Goal: Information Seeking & Learning: Learn about a topic

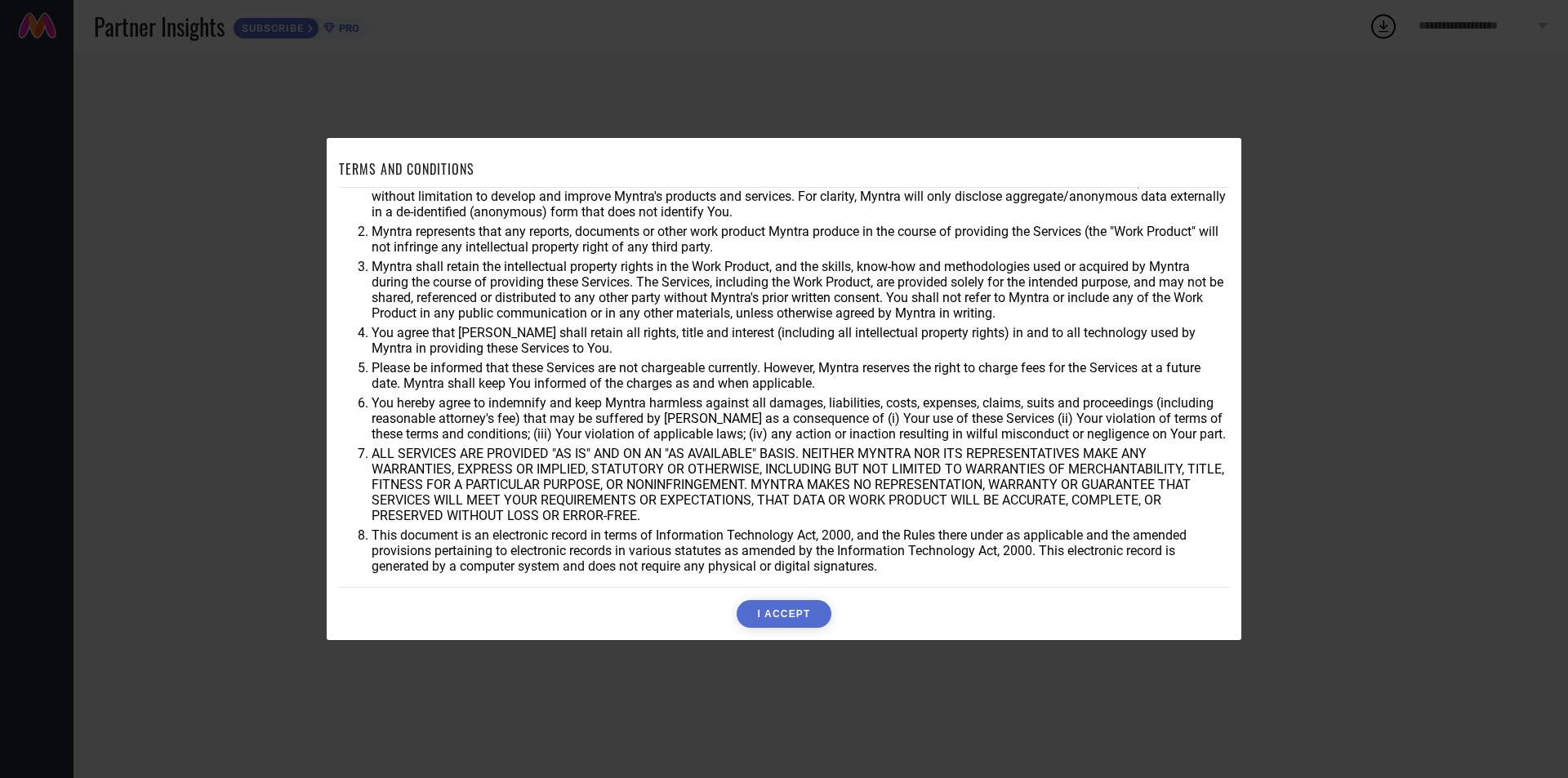
scroll to position [43, 0]
click at [790, 611] on button "I ACCEPT" at bounding box center [784, 614] width 94 height 28
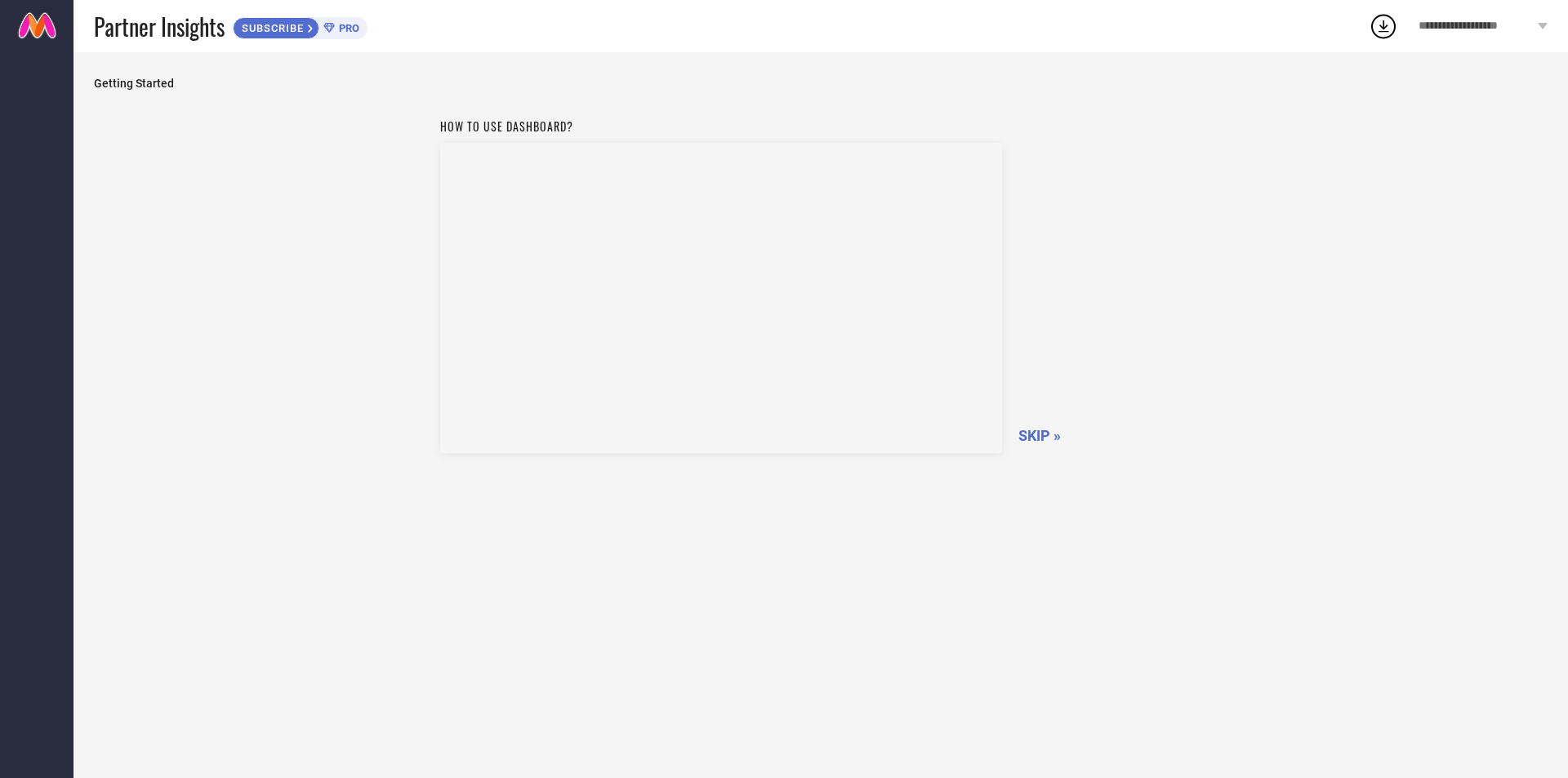
click at [1032, 440] on span "SKIP »" at bounding box center [1039, 435] width 42 height 17
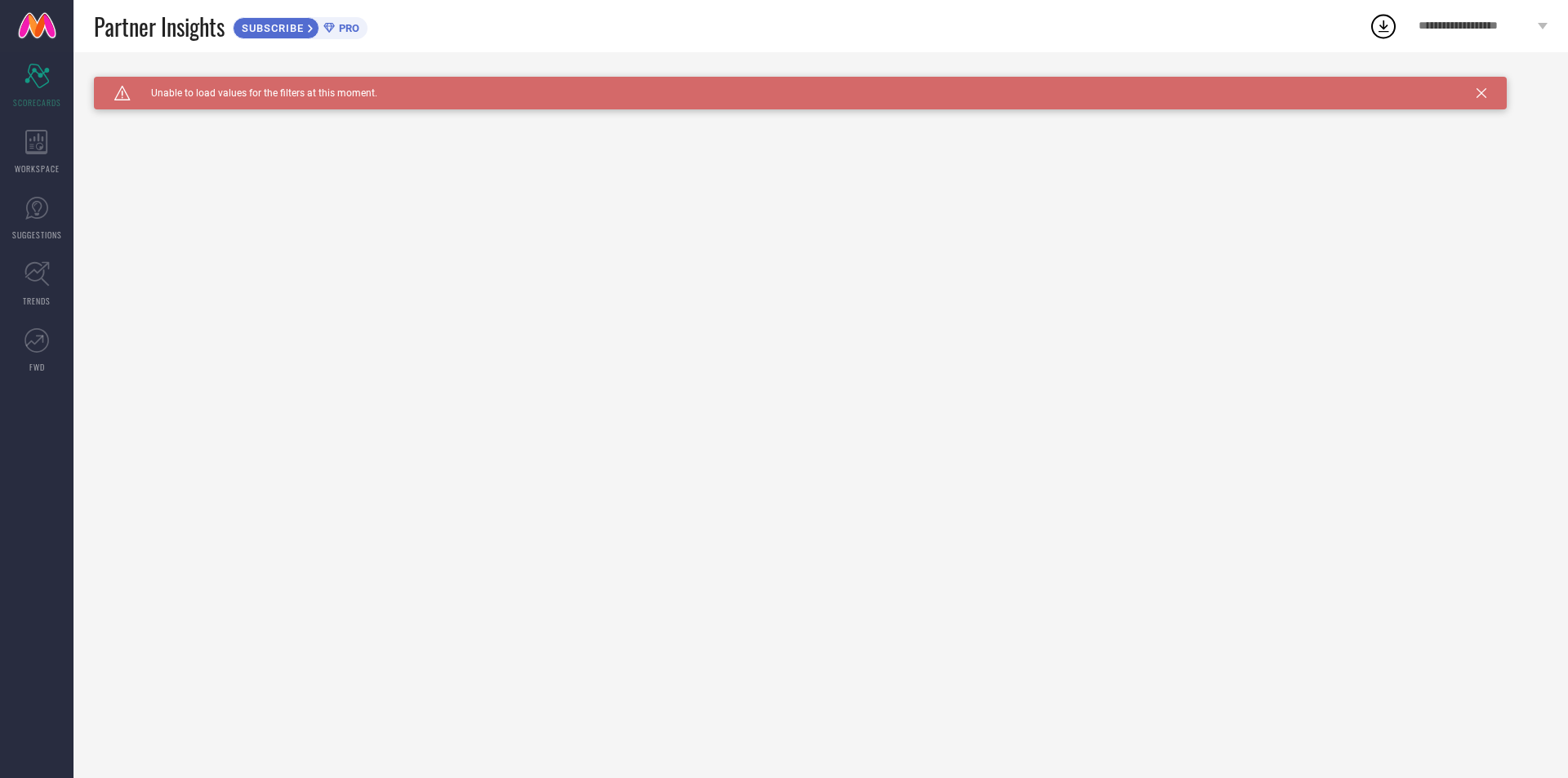
click at [1479, 94] on icon at bounding box center [1481, 92] width 10 height 9
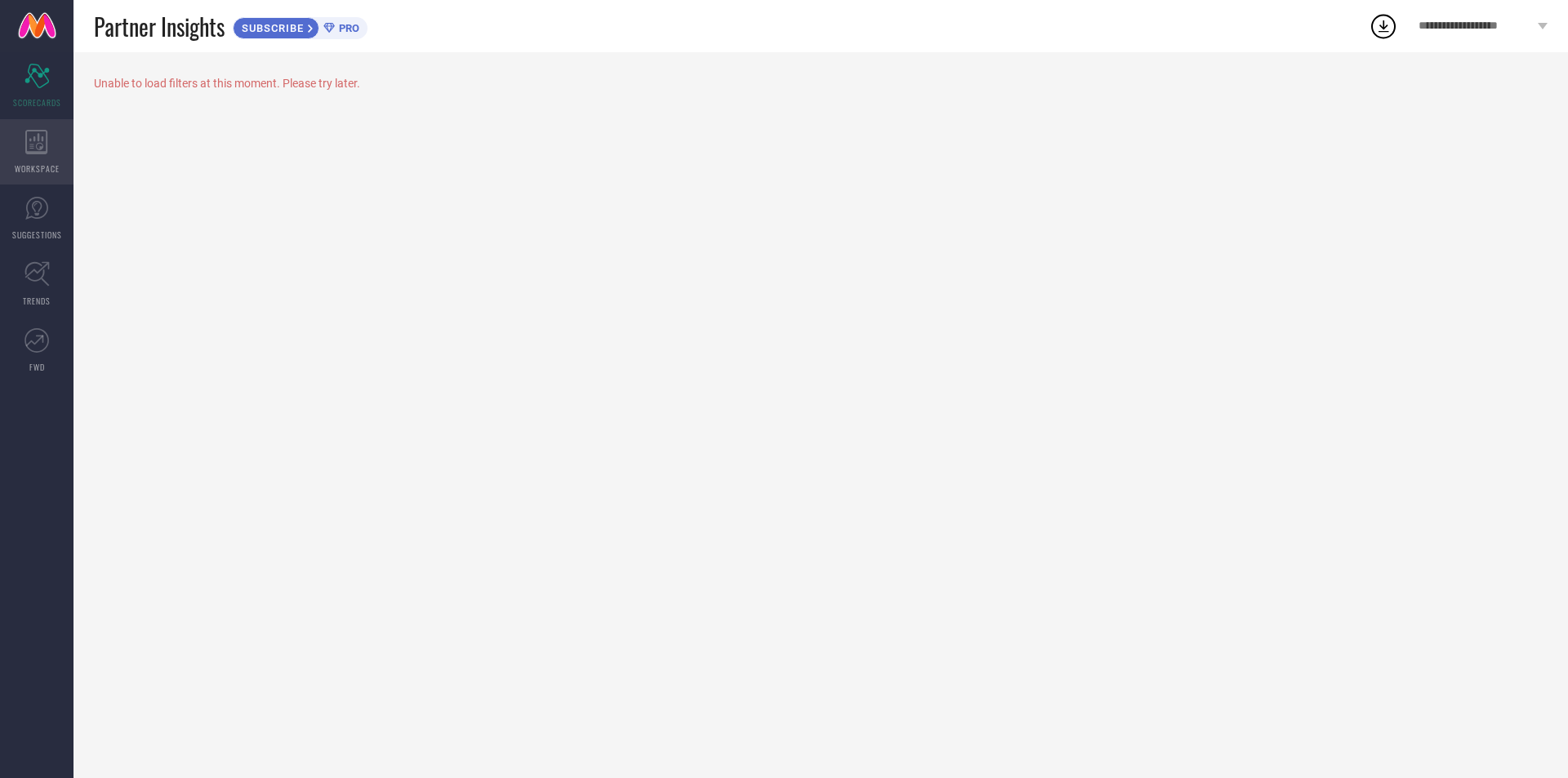
click at [40, 135] on icon at bounding box center [36, 142] width 22 height 24
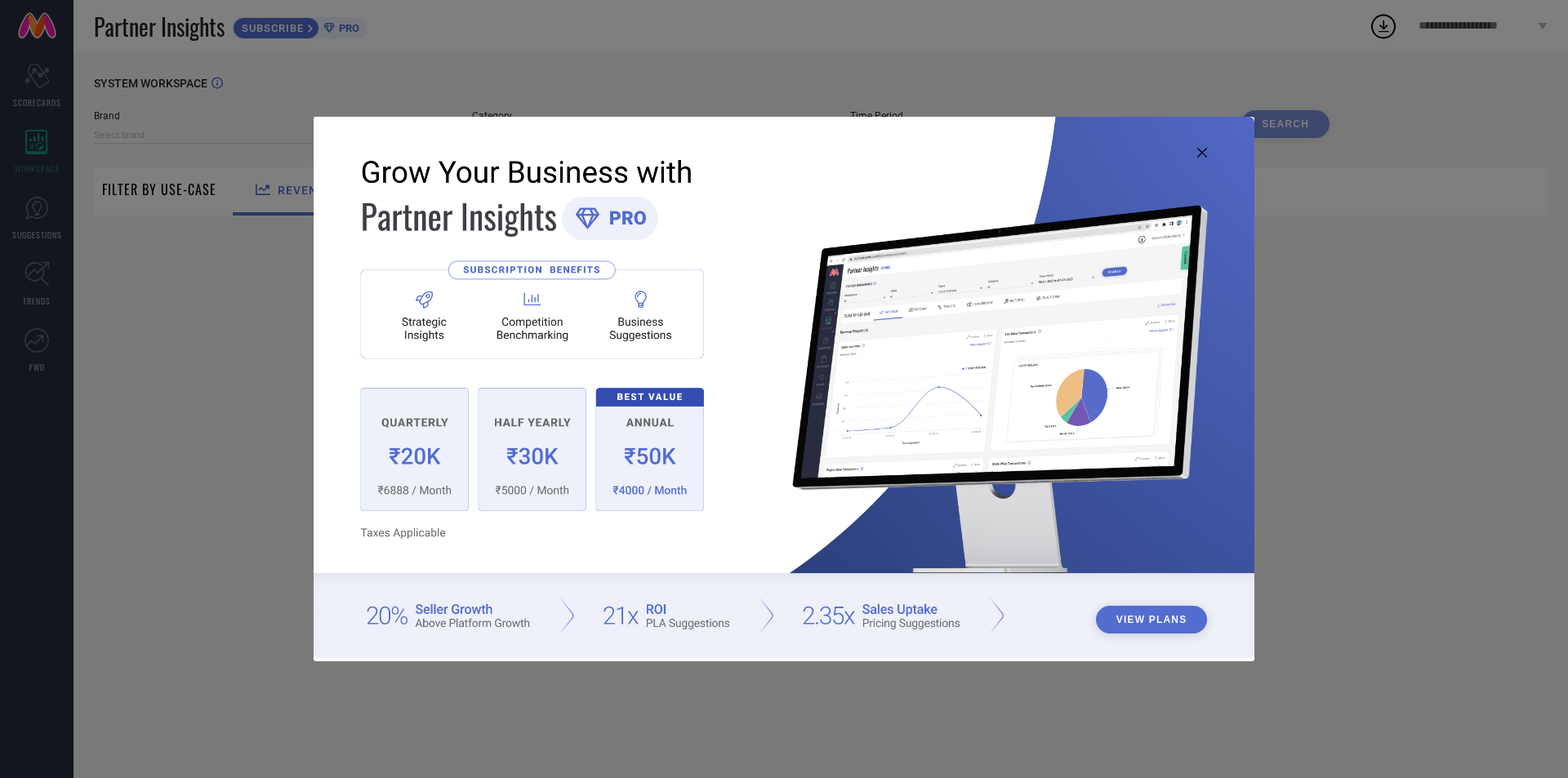
type input "1 STOP FASHION"
type input "All"
click at [1193, 158] on img at bounding box center [784, 387] width 941 height 541
click at [1200, 155] on icon at bounding box center [1202, 152] width 10 height 9
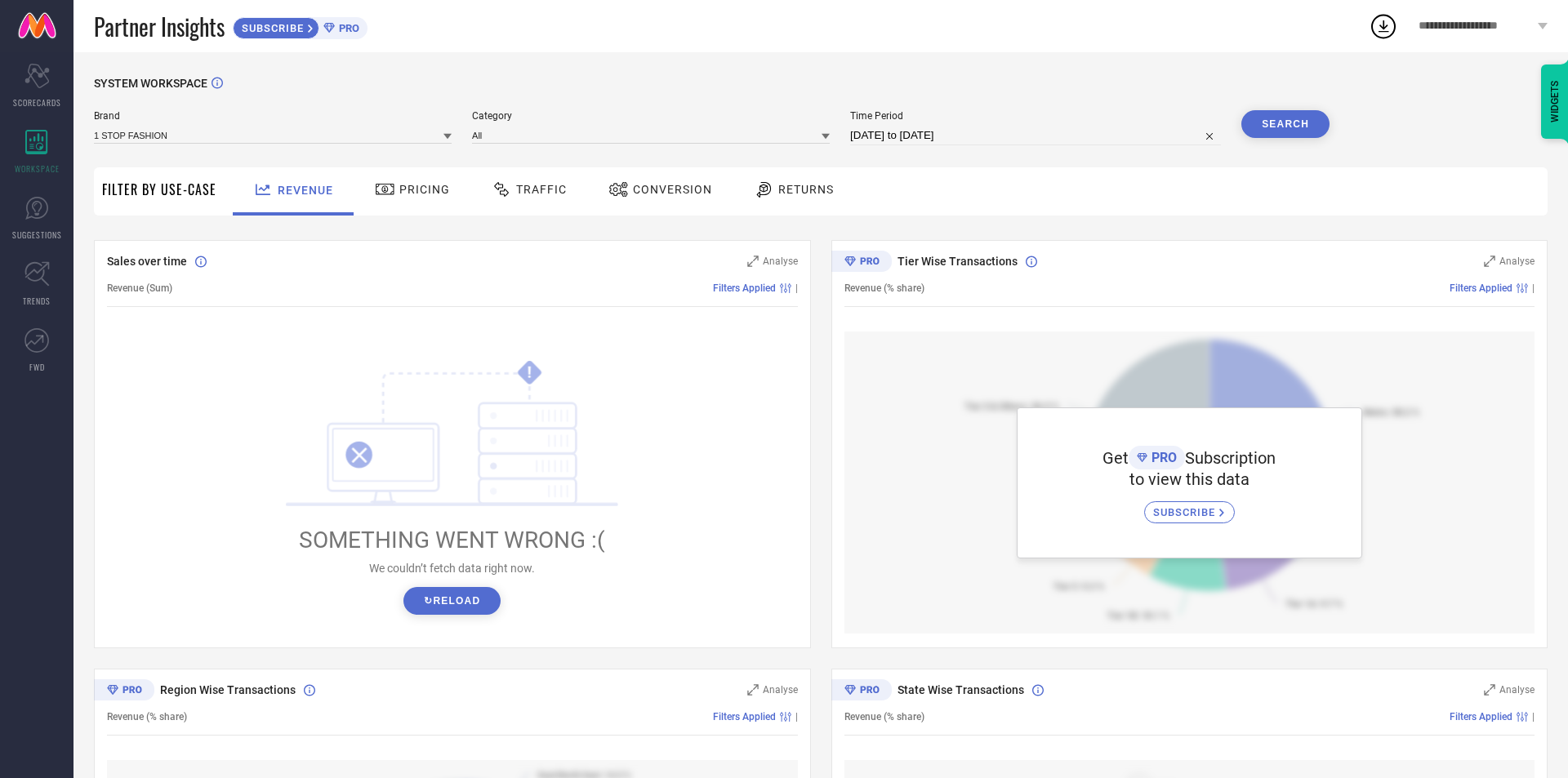
click at [403, 192] on span "Pricing" at bounding box center [424, 189] width 51 height 13
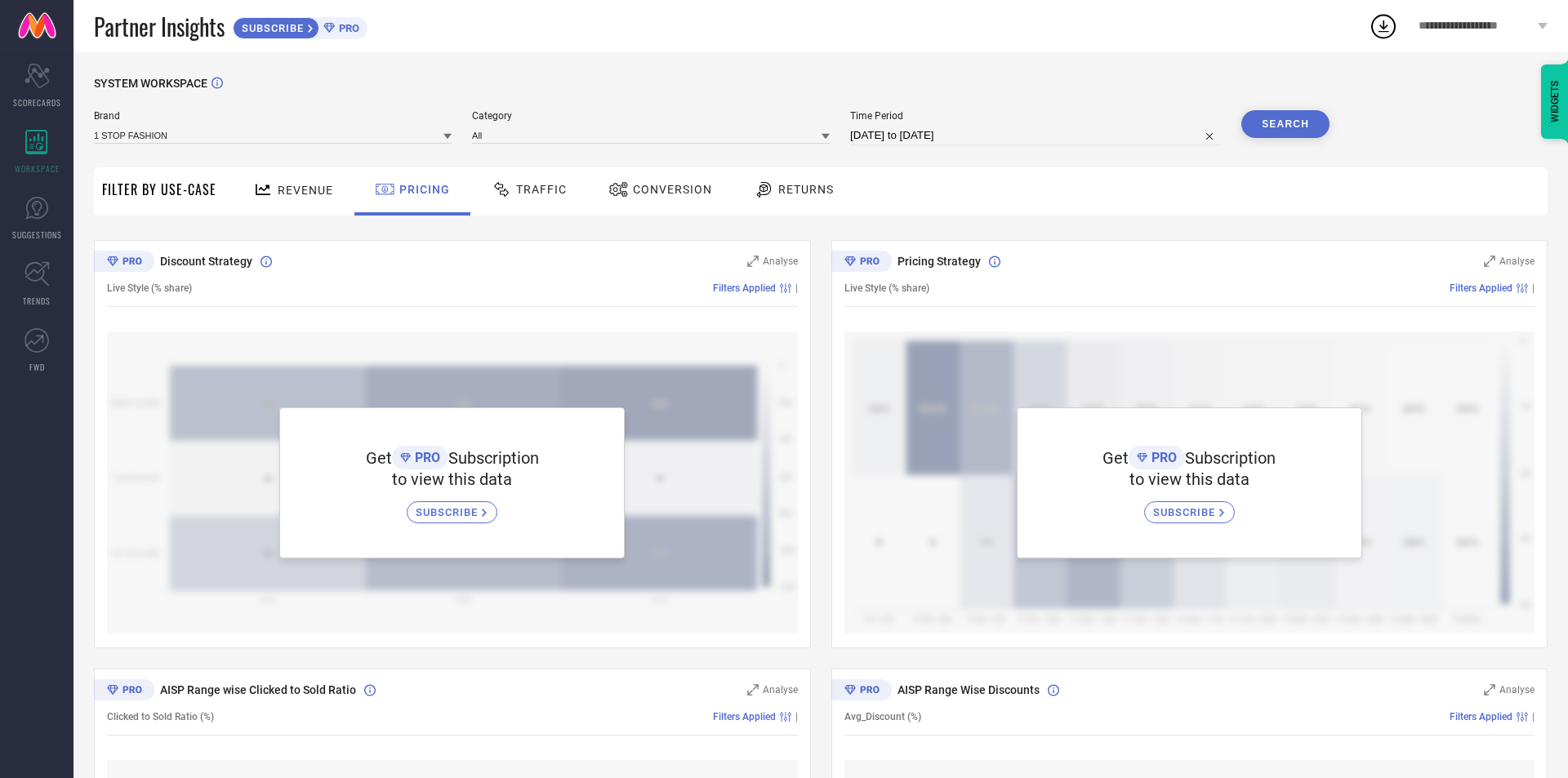
click at [540, 187] on span "Traffic" at bounding box center [541, 189] width 51 height 13
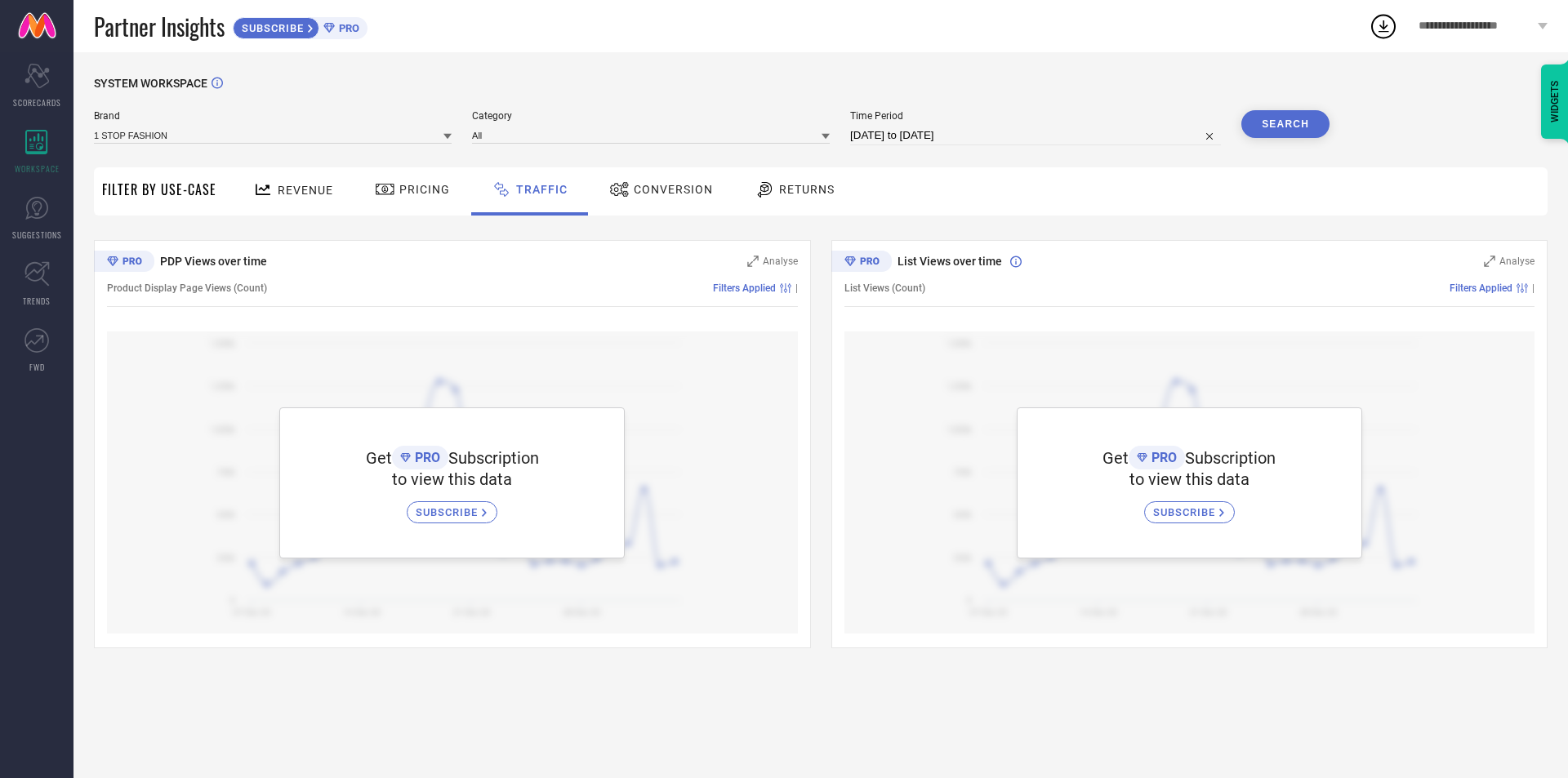
click at [664, 196] on span "Conversion" at bounding box center [674, 189] width 79 height 13
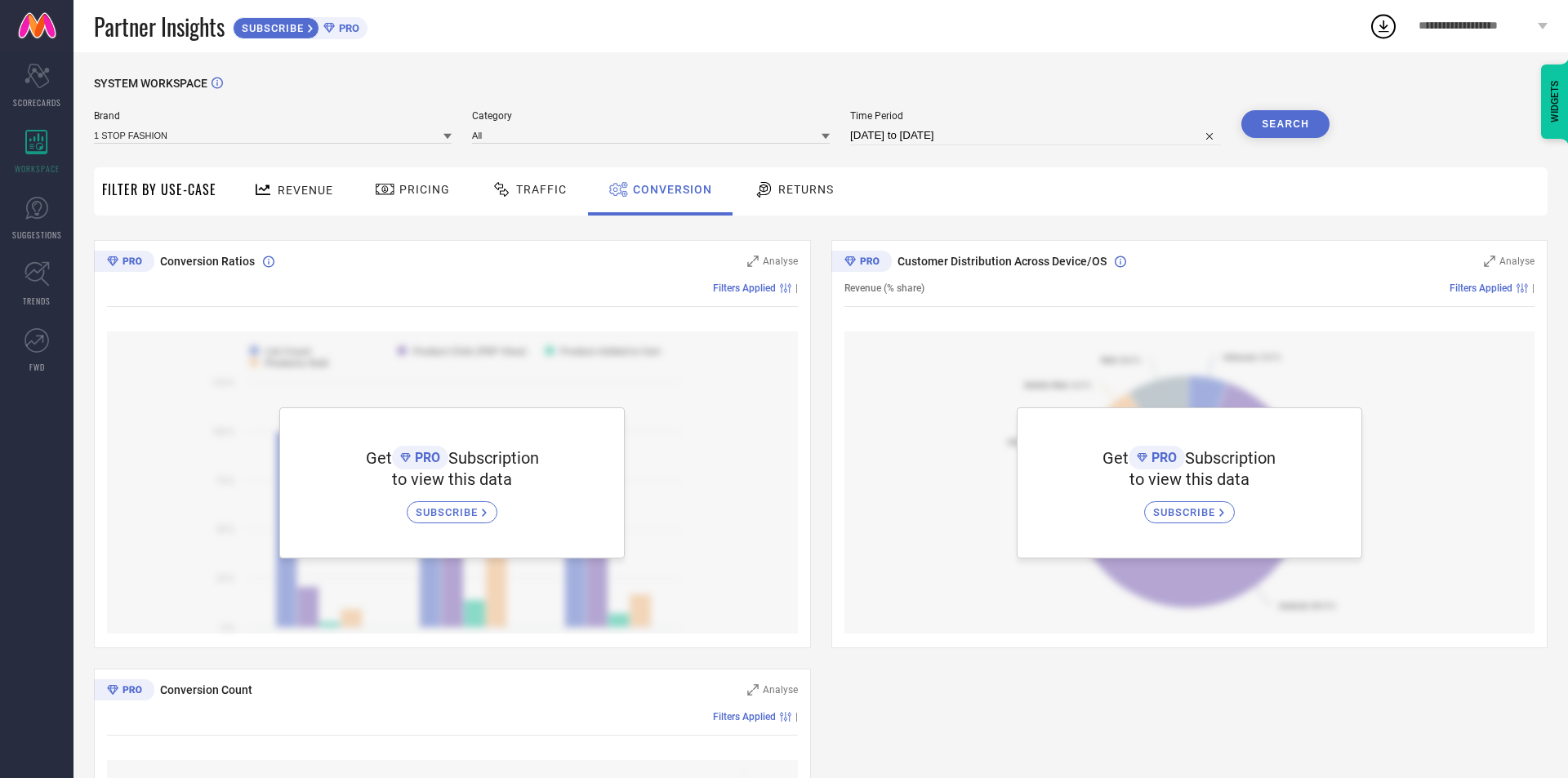
click at [800, 196] on span "Returns" at bounding box center [806, 189] width 55 height 13
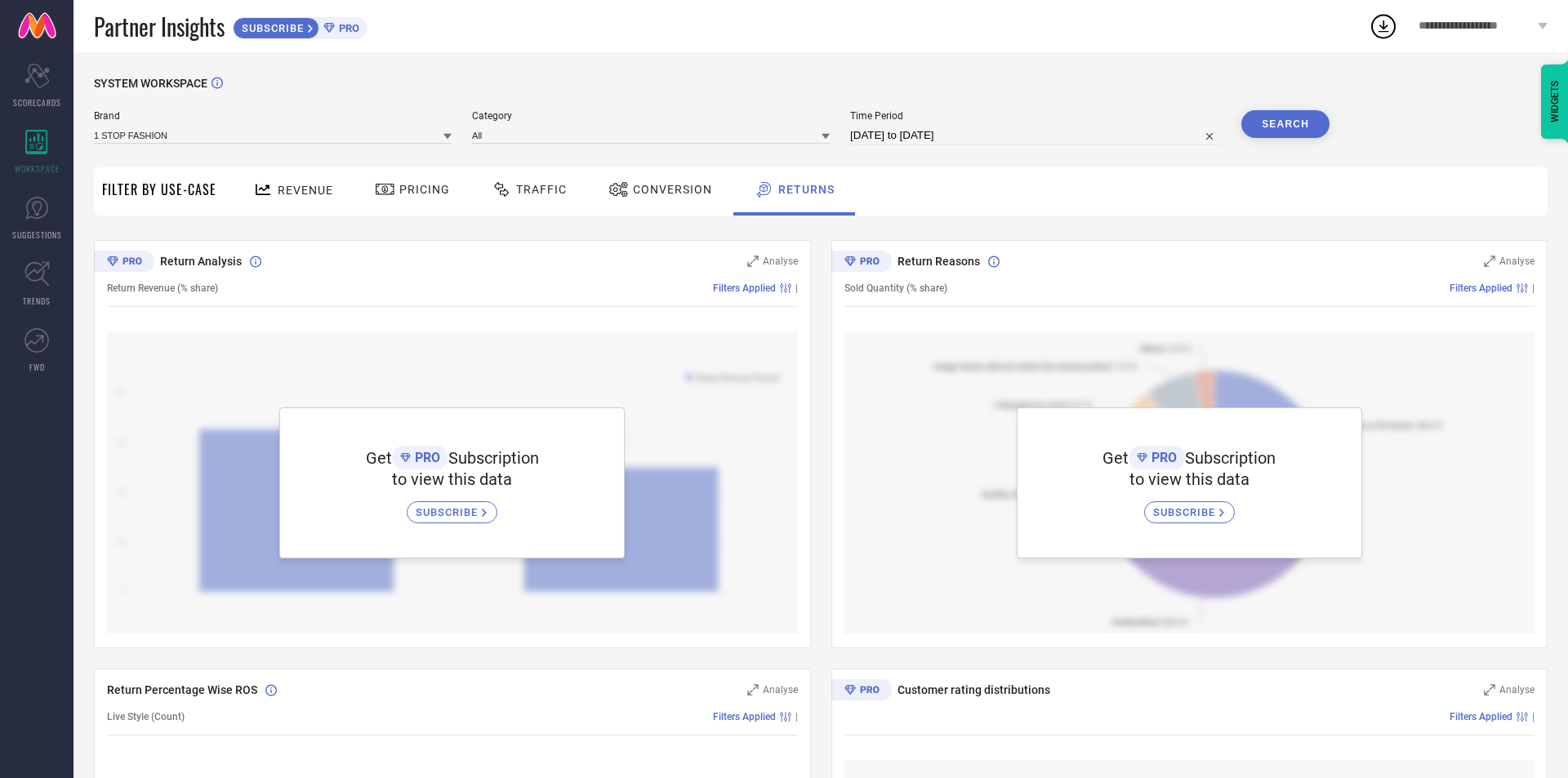
click at [163, 196] on span "Filter By Use-Case" at bounding box center [159, 189] width 114 height 20
click at [34, 204] on icon at bounding box center [36, 208] width 10 height 15
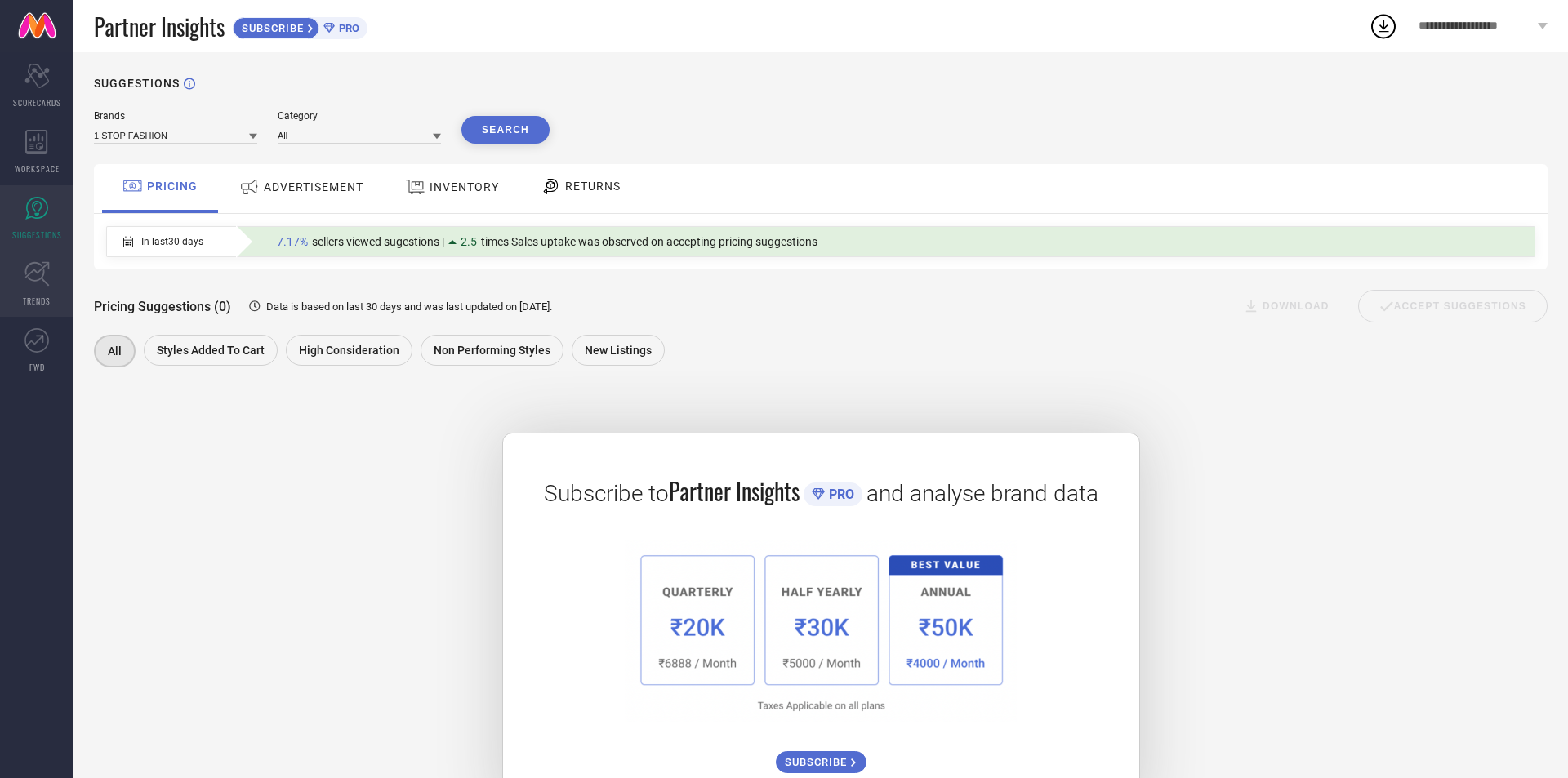
click at [35, 281] on icon at bounding box center [36, 274] width 25 height 25
